Goal: Information Seeking & Learning: Find specific fact

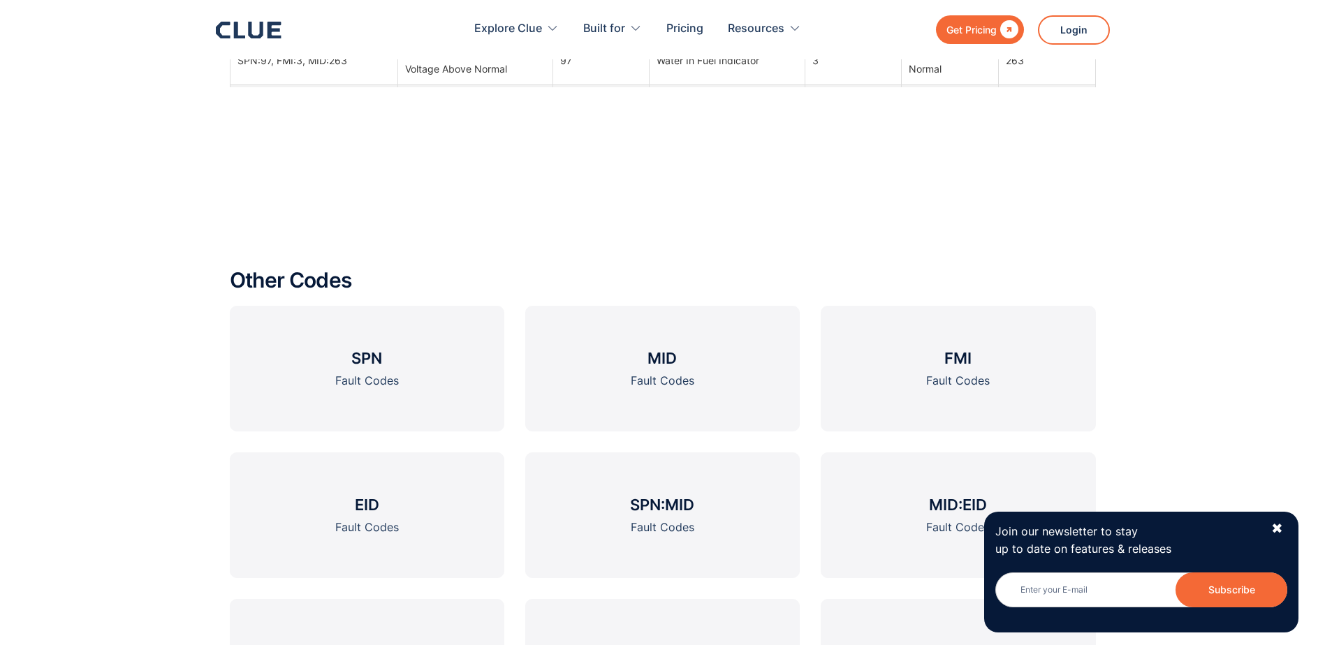
scroll to position [2059, 0]
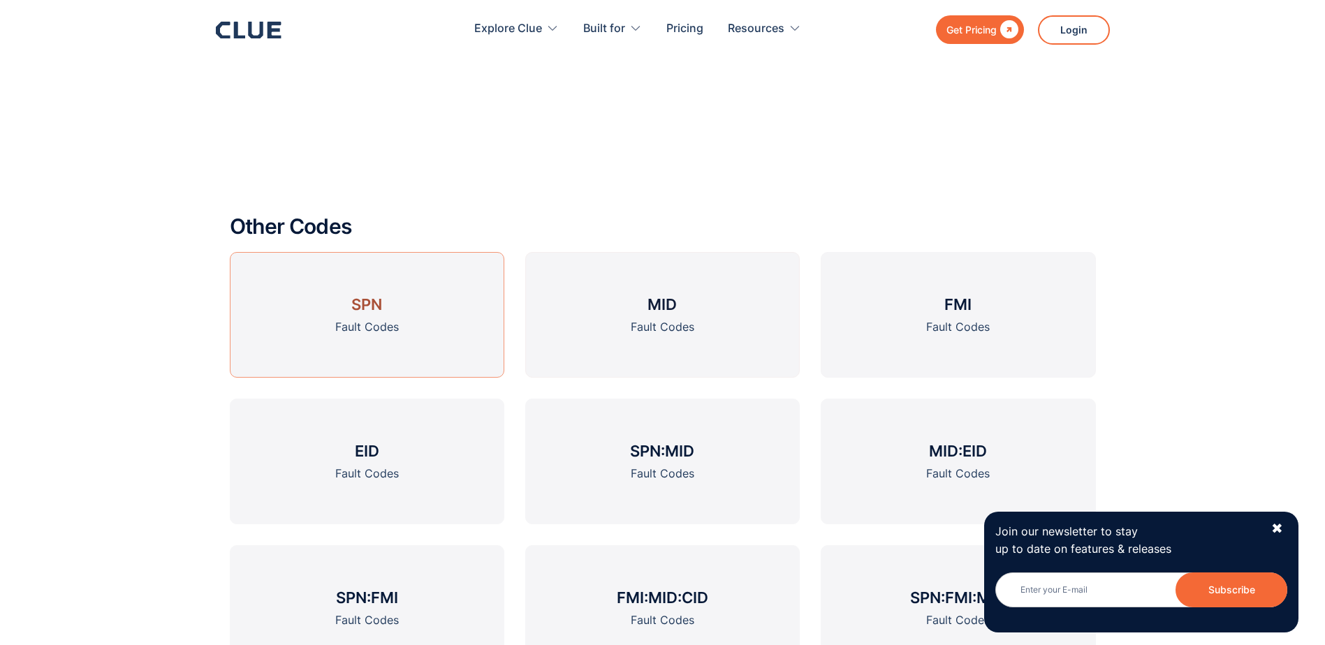
click at [407, 314] on link "SPN Fault Codes" at bounding box center [367, 315] width 275 height 126
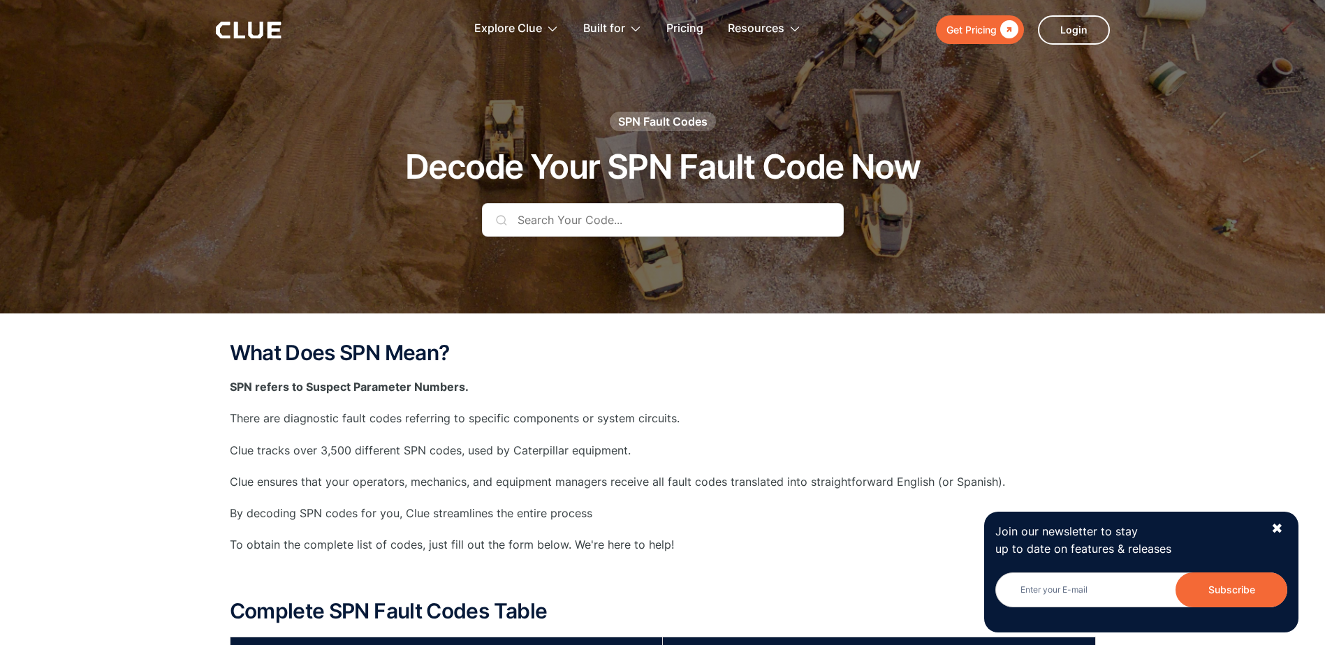
click at [629, 223] on input "text" at bounding box center [663, 220] width 362 height 34
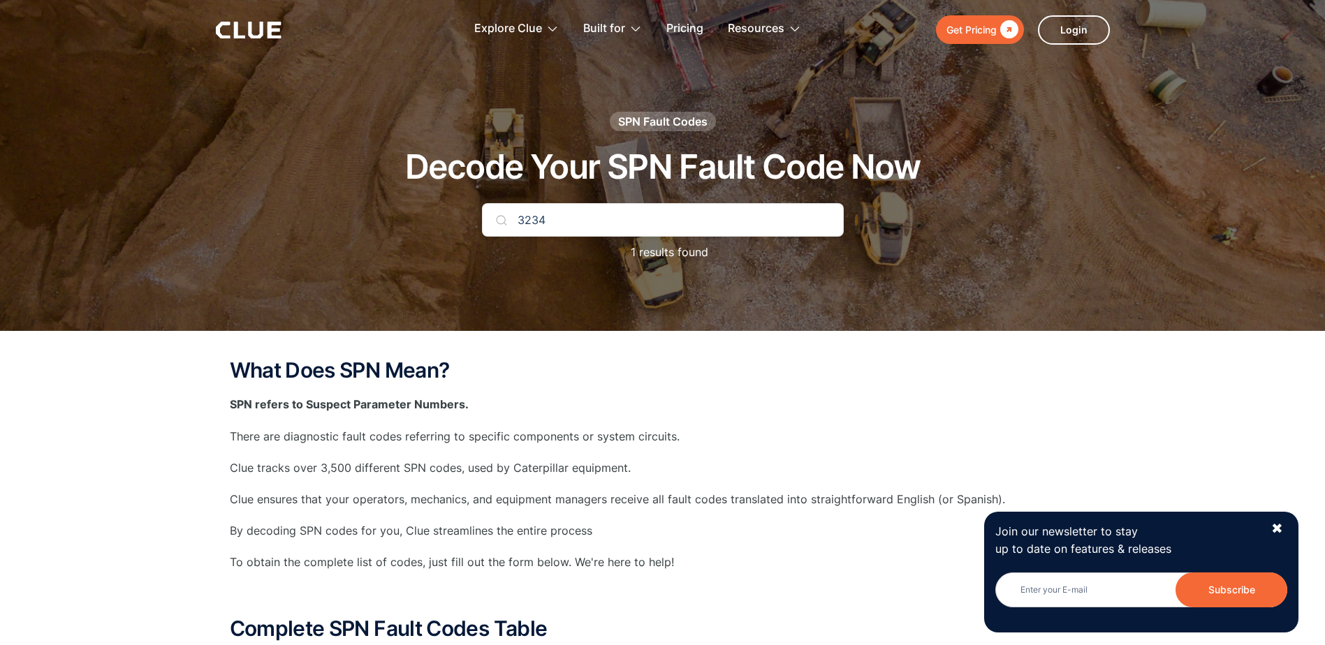
type input "3234"
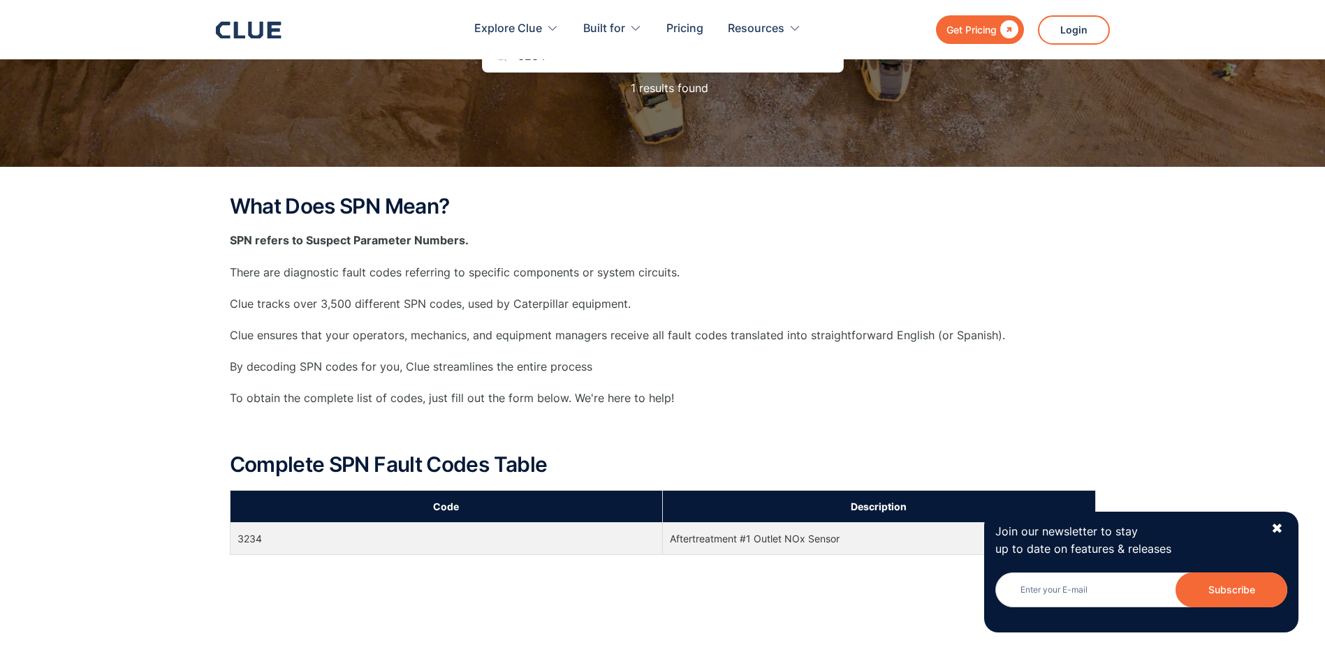
scroll to position [419, 0]
